Goal: Find specific page/section: Find specific page/section

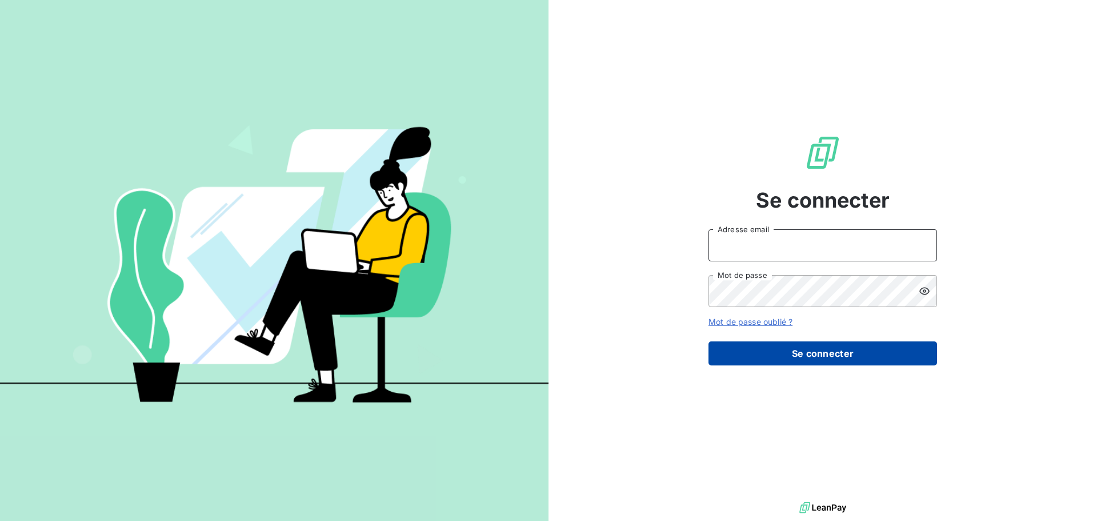
type input "[PERSON_NAME][EMAIL_ADDRESS][PERSON_NAME][PERSON_NAME][DOMAIN_NAME]"
click at [805, 350] on button "Se connecter" at bounding box center [823, 353] width 229 height 24
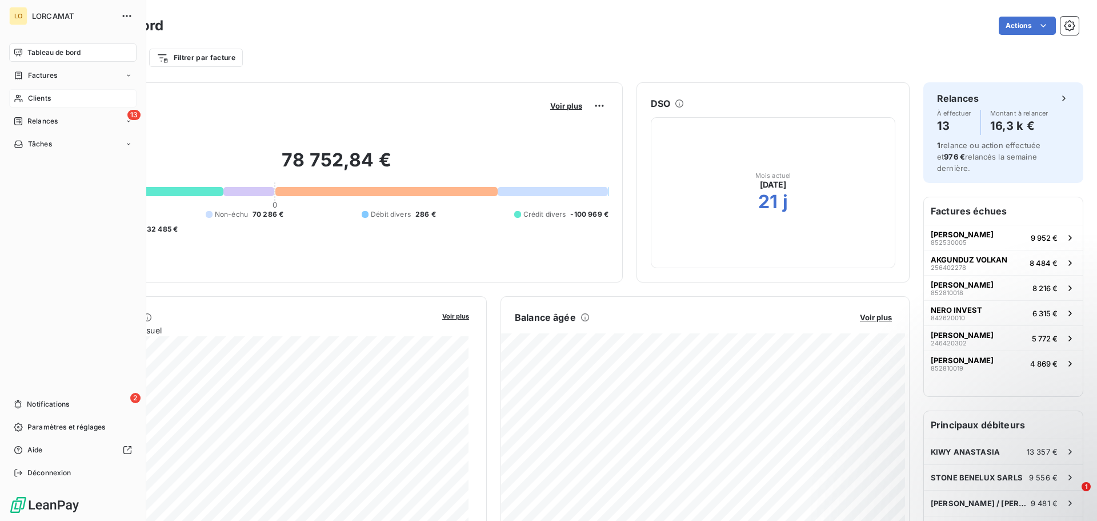
click at [41, 100] on span "Clients" at bounding box center [39, 98] width 23 height 10
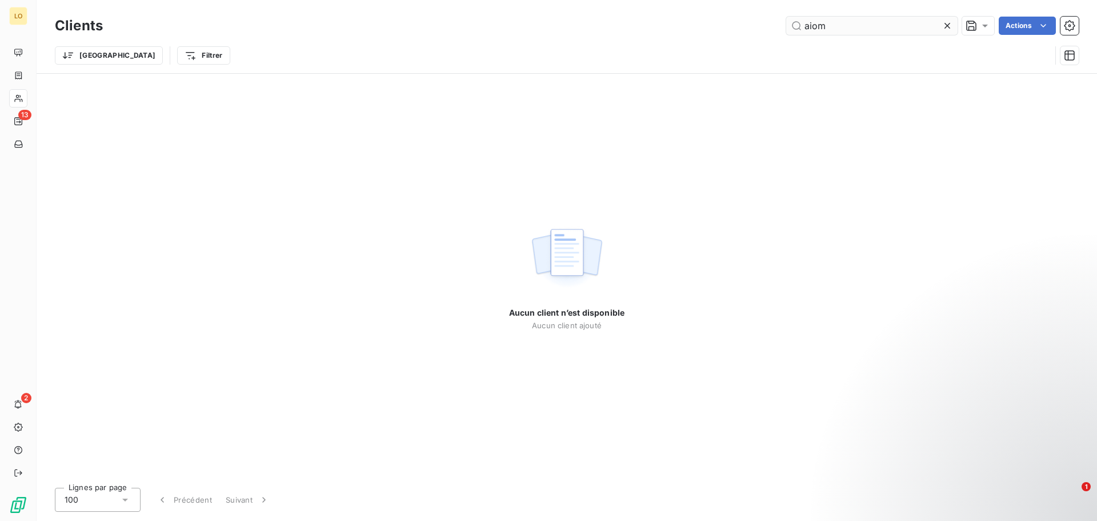
click at [808, 25] on input "aiom" at bounding box center [871, 26] width 171 height 18
click at [862, 29] on input "axiom" at bounding box center [871, 26] width 171 height 18
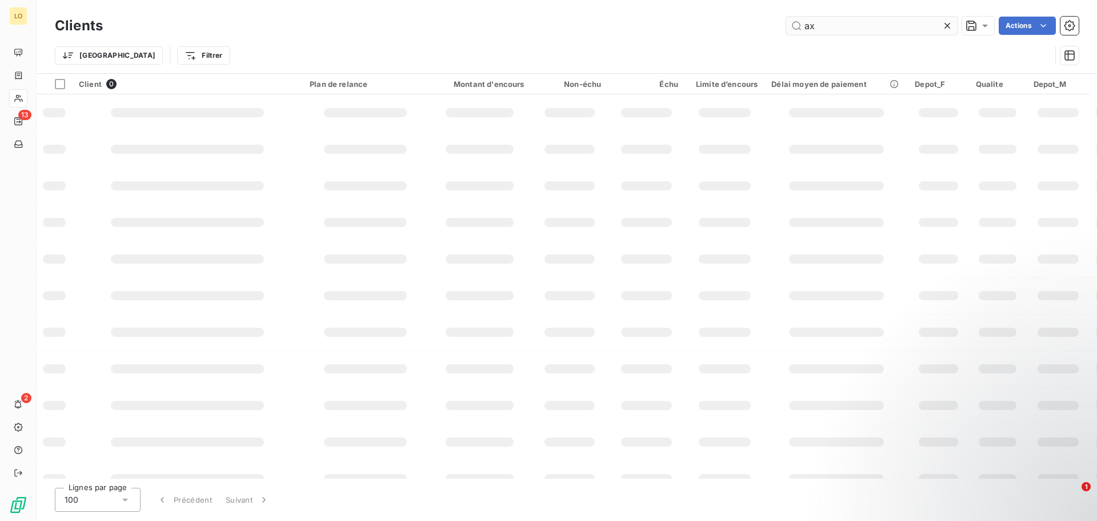
type input "a"
type input "s"
type input "1"
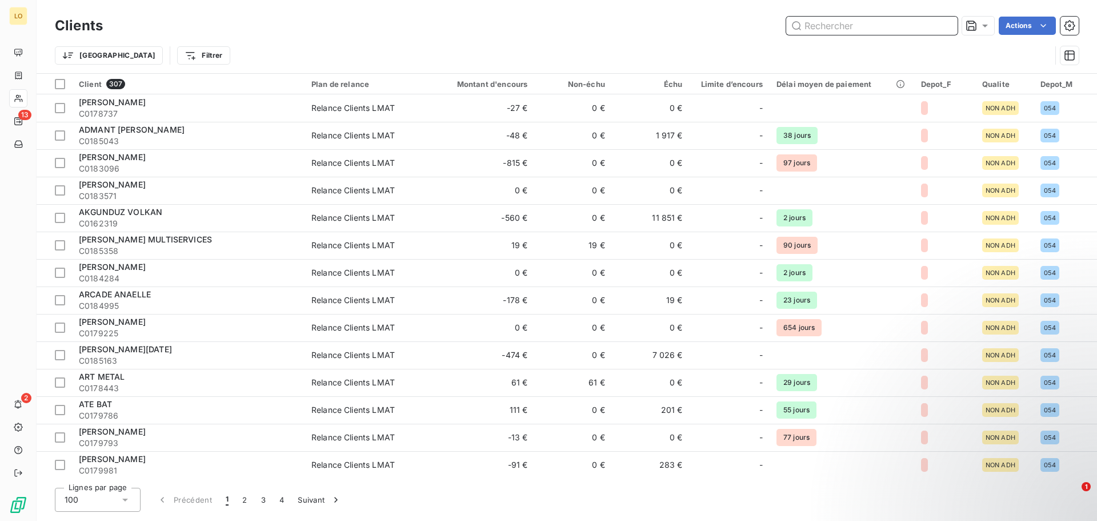
click at [810, 26] on input "text" at bounding box center [871, 26] width 171 height 18
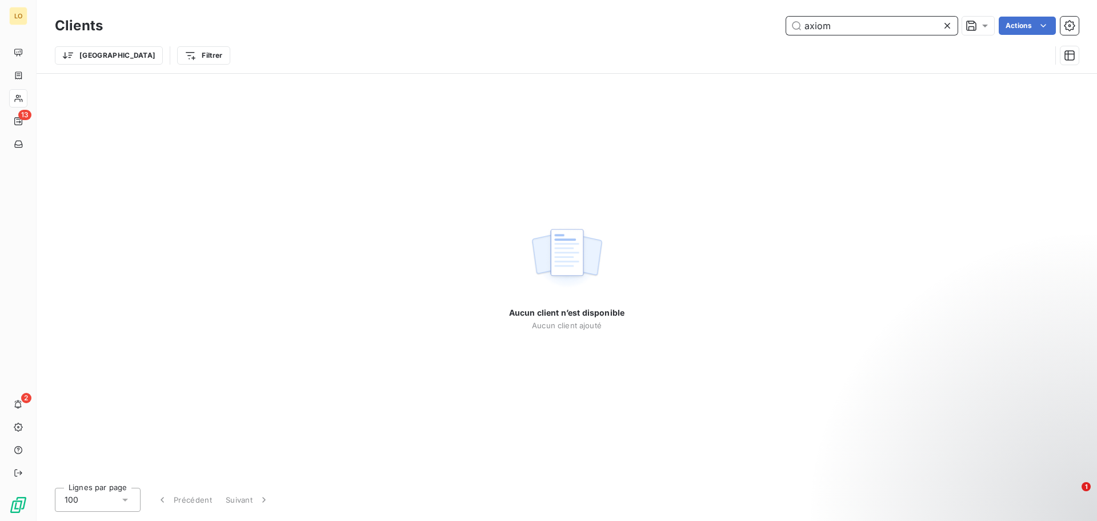
type input "axiom"
